Goal: Information Seeking & Learning: Learn about a topic

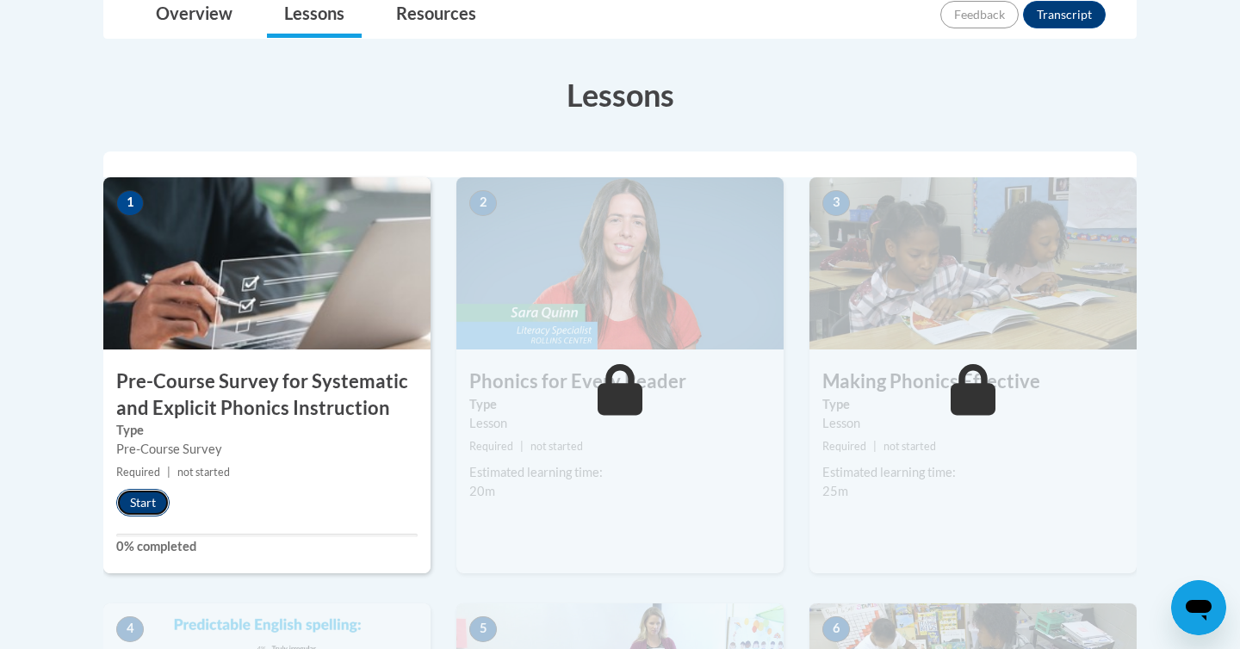
click at [145, 500] on button "Start" at bounding box center [142, 503] width 53 height 28
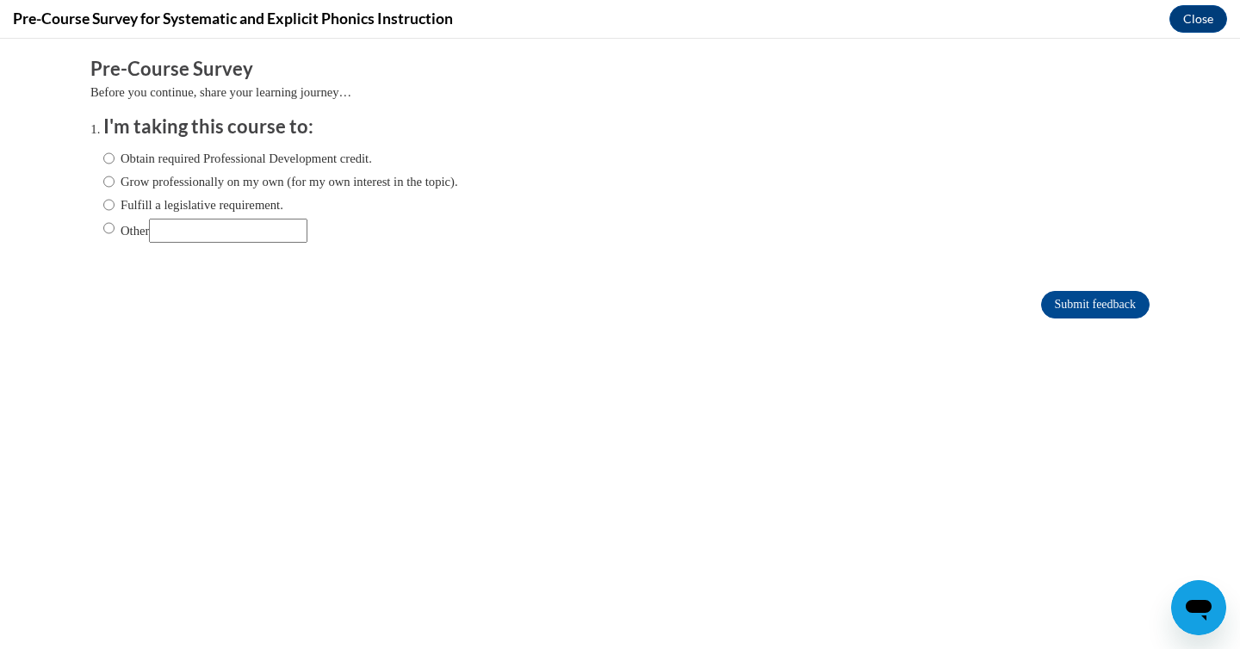
click at [304, 189] on label "Grow professionally on my own (for my own interest in the topic)." at bounding box center [280, 181] width 355 height 19
click at [115, 189] on input "Grow professionally on my own (for my own interest in the topic)." at bounding box center [108, 181] width 11 height 19
radio input "true"
click at [1062, 305] on input "Submit feedback" at bounding box center [1095, 305] width 109 height 28
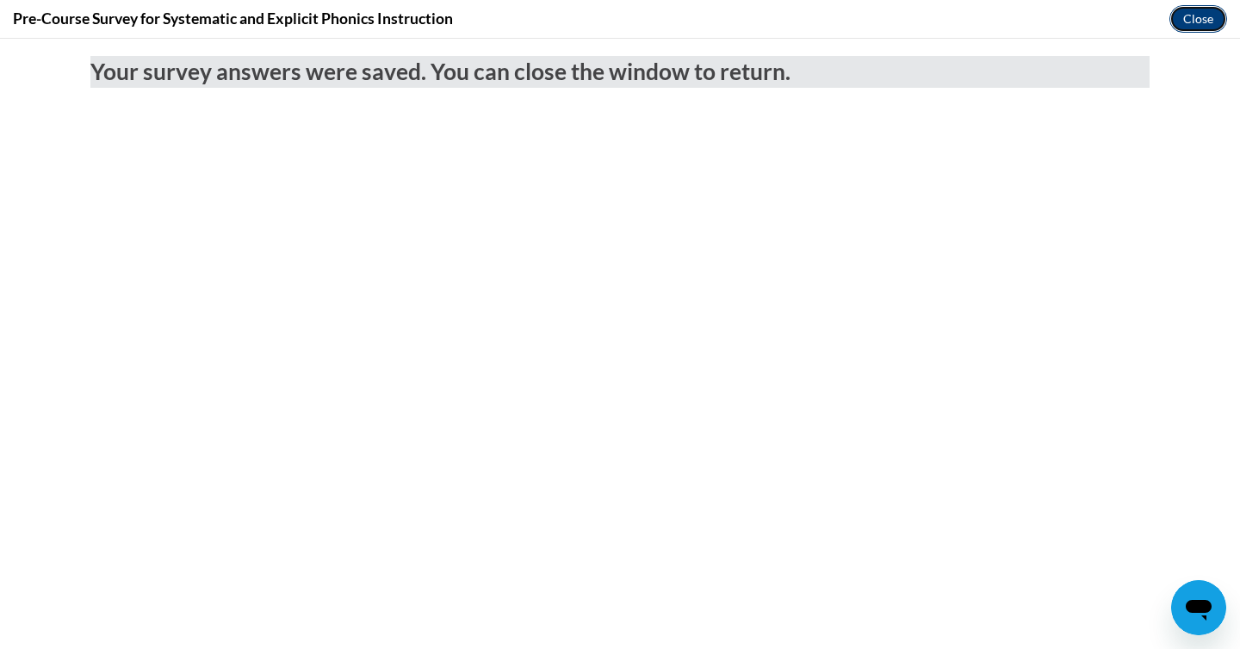
click at [1180, 24] on button "Close" at bounding box center [1199, 19] width 58 height 28
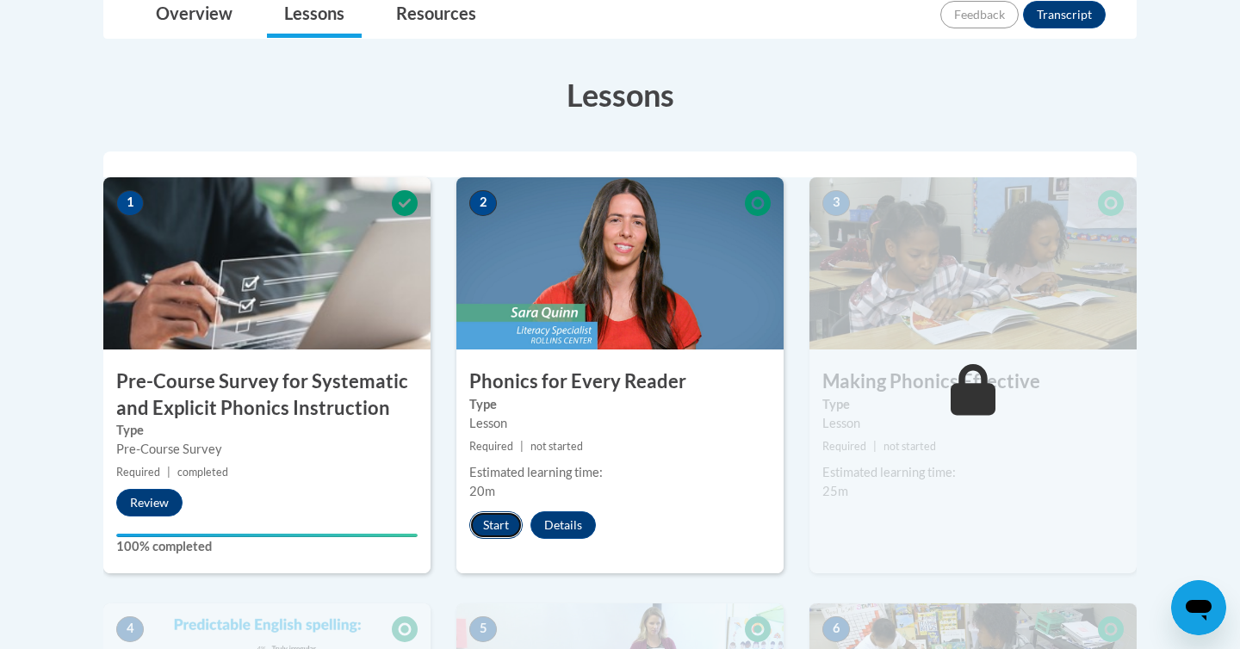
click at [494, 520] on button "Start" at bounding box center [495, 526] width 53 height 28
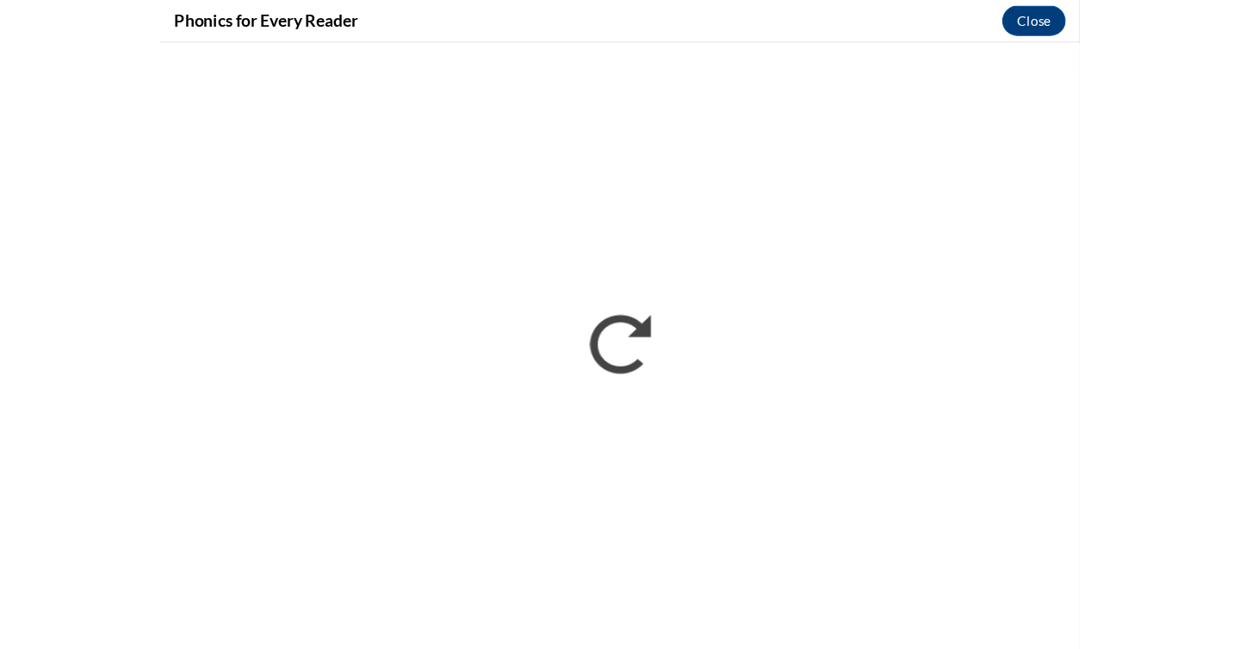
scroll to position [432, 0]
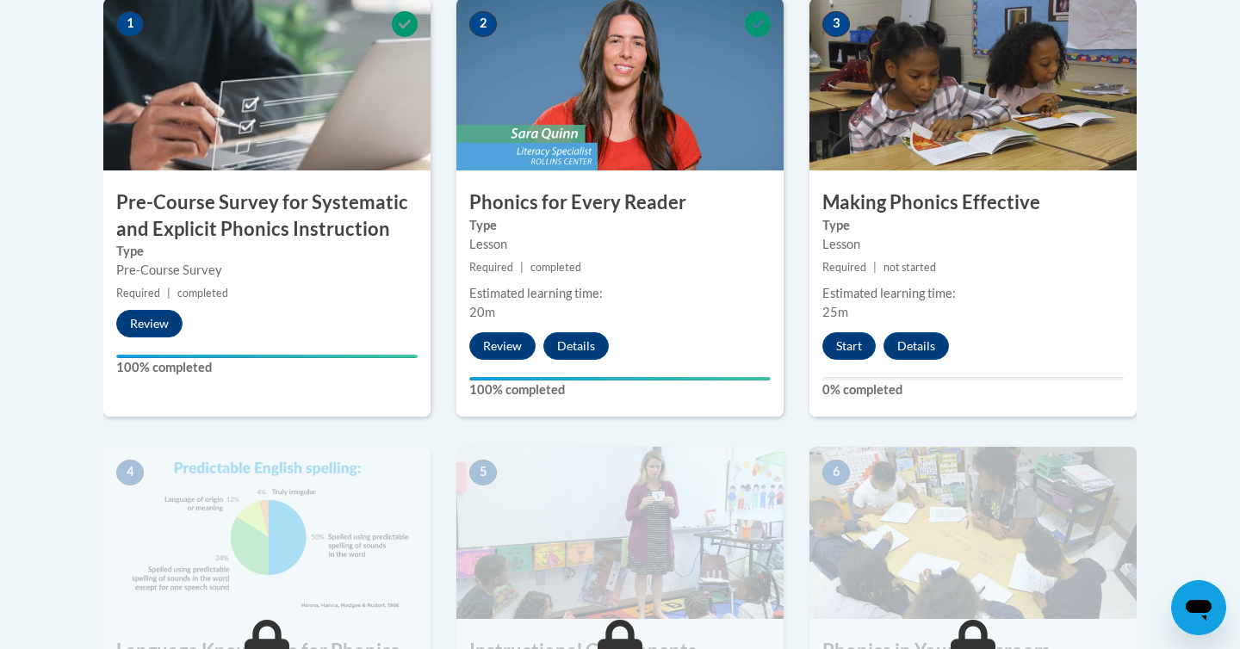
scroll to position [602, 0]
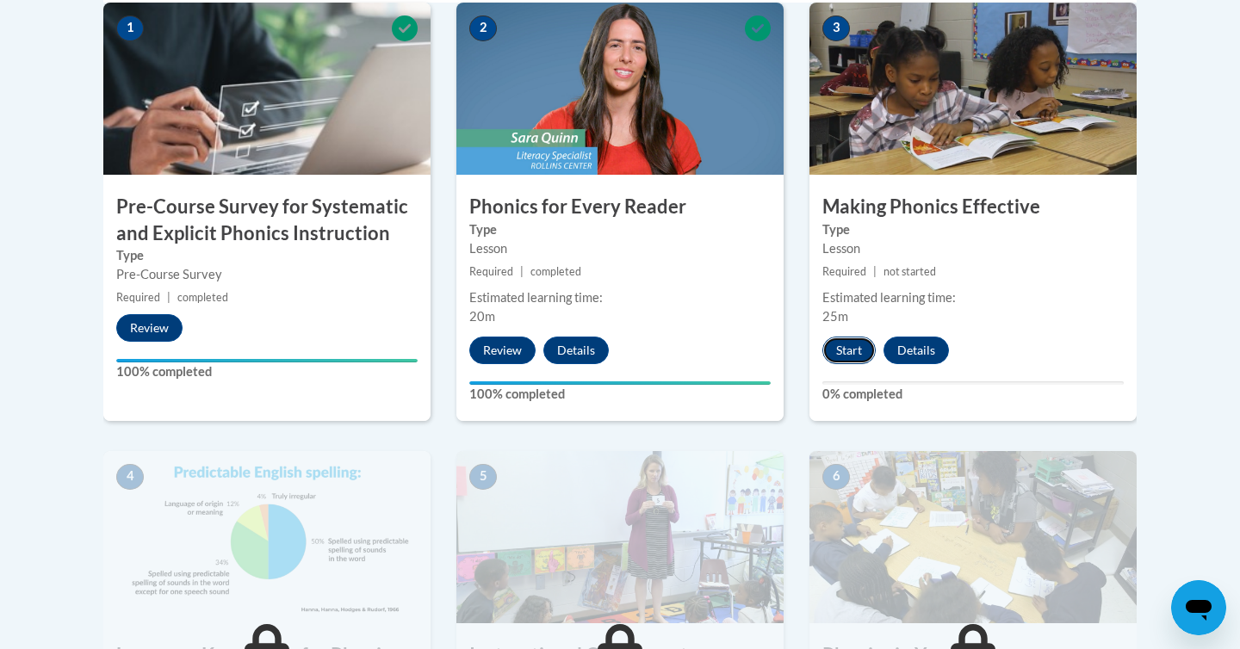
click at [845, 350] on button "Start" at bounding box center [849, 351] width 53 height 28
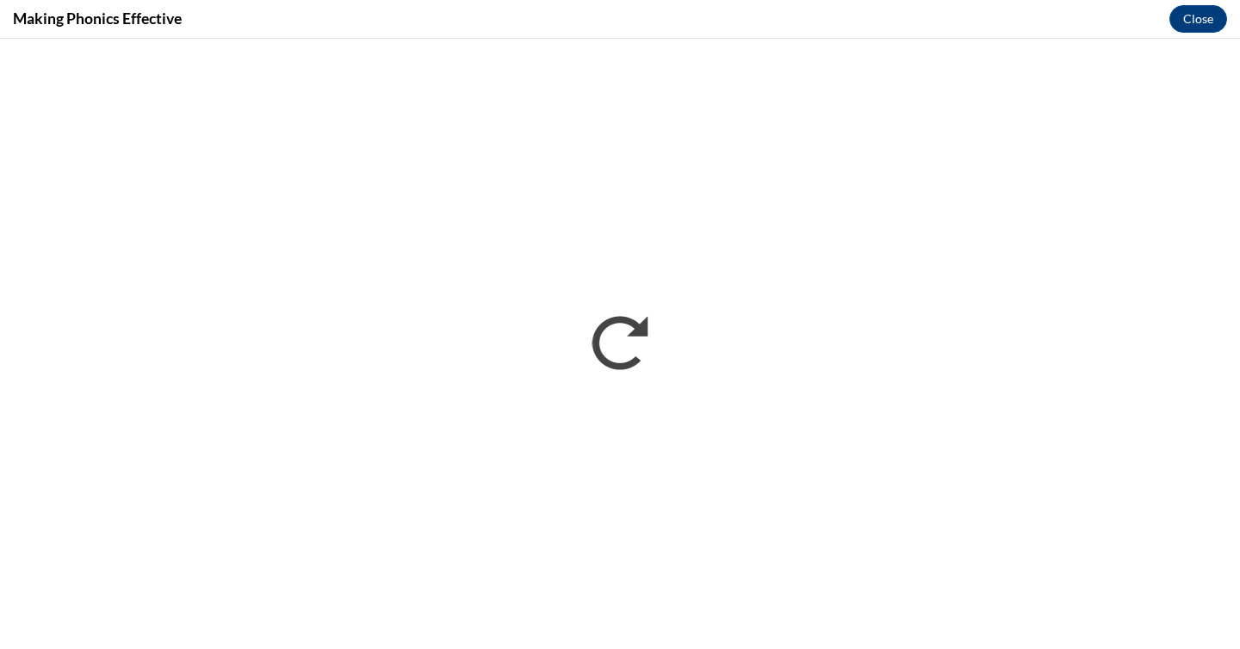
scroll to position [0, 0]
